Goal: Contribute content

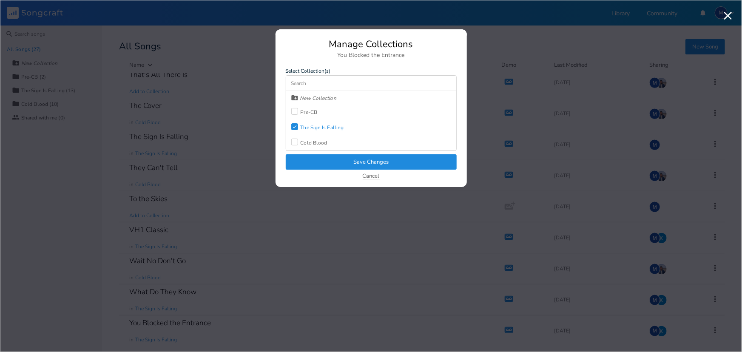
click at [376, 176] on button "Cancel" at bounding box center [371, 176] width 17 height 7
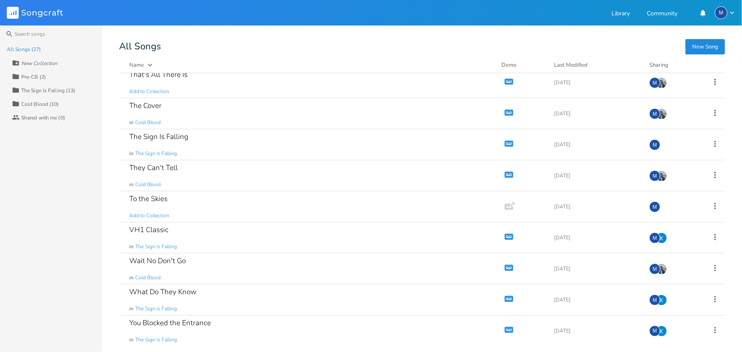
click at [52, 93] on div "The Sign Is Falling (13)" at bounding box center [48, 90] width 54 height 5
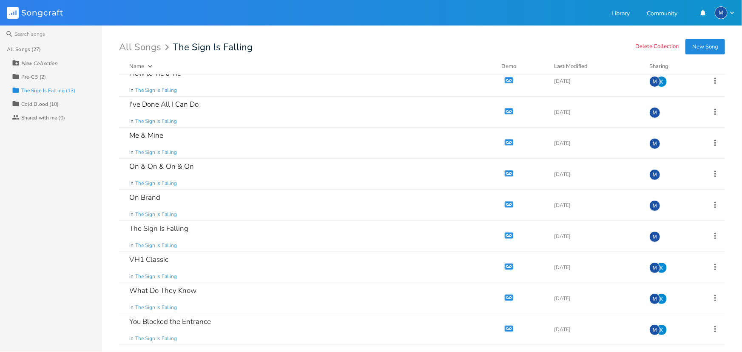
scroll to position [132, 0]
click at [713, 142] on icon at bounding box center [714, 143] width 9 height 9
click at [163, 153] on span "The Sign Is Falling" at bounding box center [156, 153] width 42 height 7
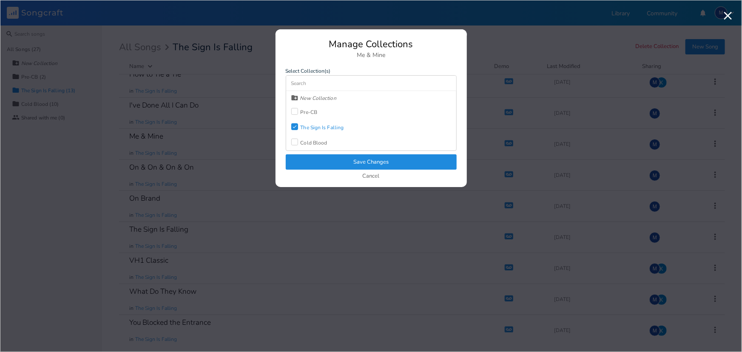
click at [316, 126] on div "The Sign Is Falling" at bounding box center [322, 127] width 43 height 5
click at [361, 159] on button "Save Changes" at bounding box center [371, 161] width 171 height 15
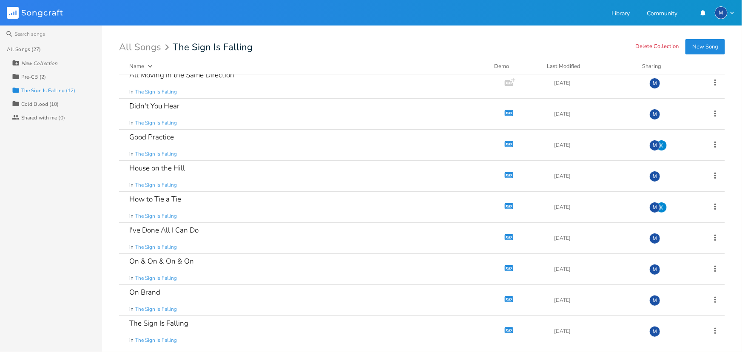
scroll to position [0, 0]
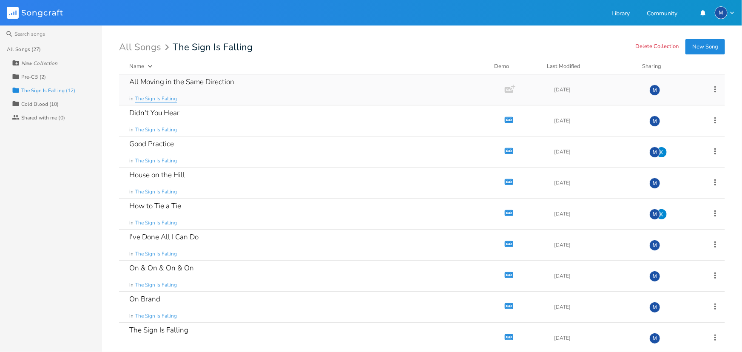
click at [169, 99] on span "The Sign Is Falling" at bounding box center [156, 98] width 42 height 7
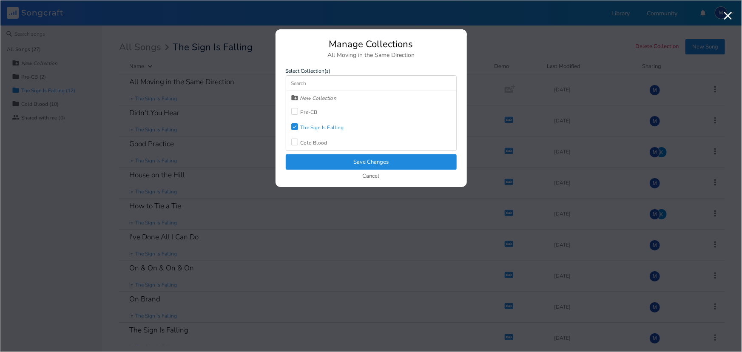
click at [340, 127] on div "The Sign Is Falling" at bounding box center [322, 127] width 43 height 5
click at [365, 161] on button "Save Changes" at bounding box center [371, 161] width 171 height 15
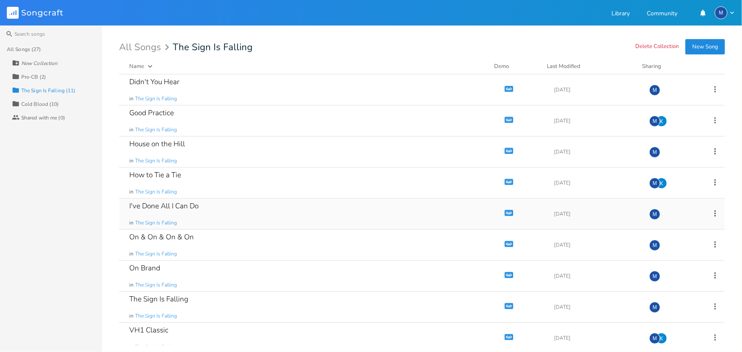
scroll to position [70, 0]
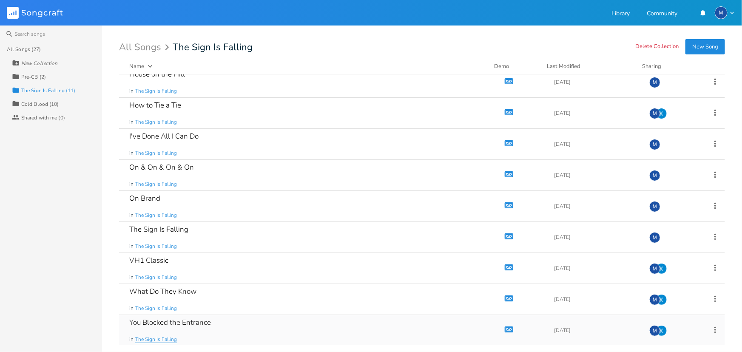
click at [143, 341] on span "The Sign Is Falling" at bounding box center [156, 339] width 42 height 7
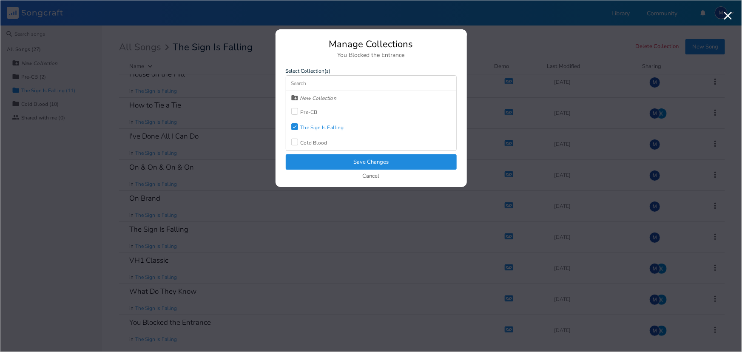
click at [324, 127] on div "The Sign Is Falling" at bounding box center [322, 127] width 43 height 5
click at [332, 157] on button "Save Changes" at bounding box center [371, 161] width 171 height 15
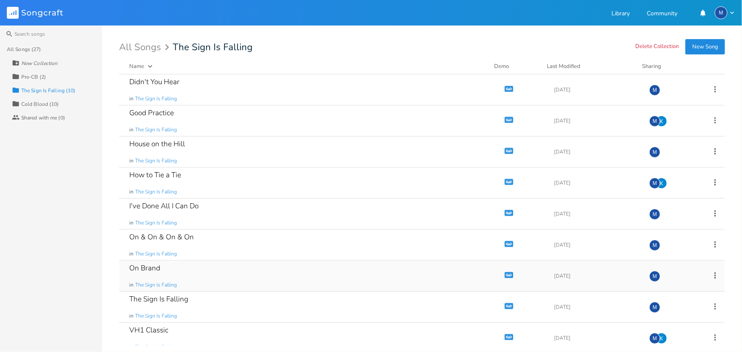
scroll to position [0, 0]
click at [253, 97] on div "Didn't You Hear in The Sign Is Falling" at bounding box center [310, 89] width 362 height 31
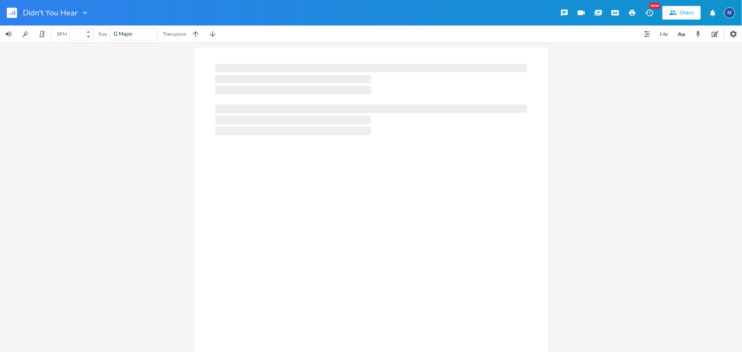
type input "100"
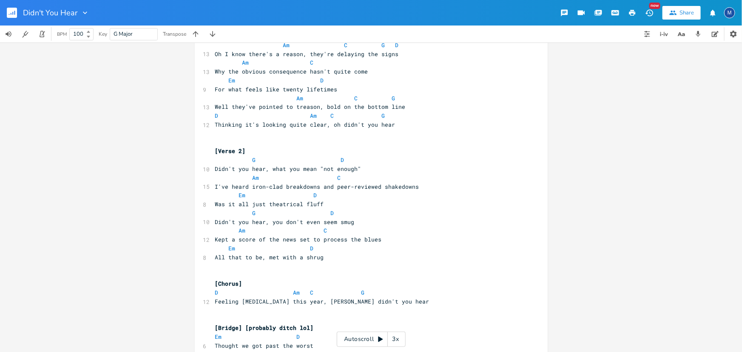
scroll to position [280, 0]
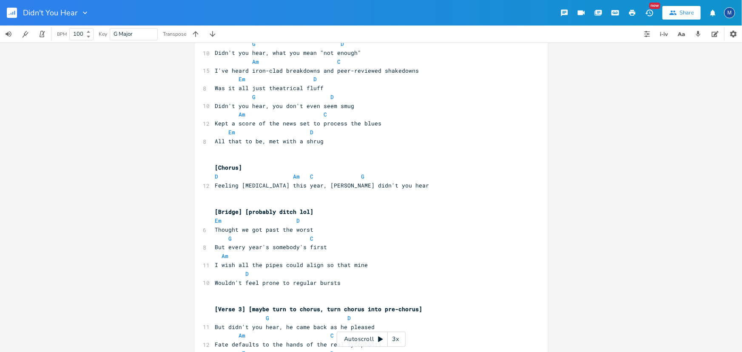
click at [249, 230] on span "Thought we got past the worst" at bounding box center [264, 230] width 99 height 8
type textarea "had"
click at [291, 221] on span "Em D" at bounding box center [257, 221] width 85 height 8
